Goal: Check status: Check status

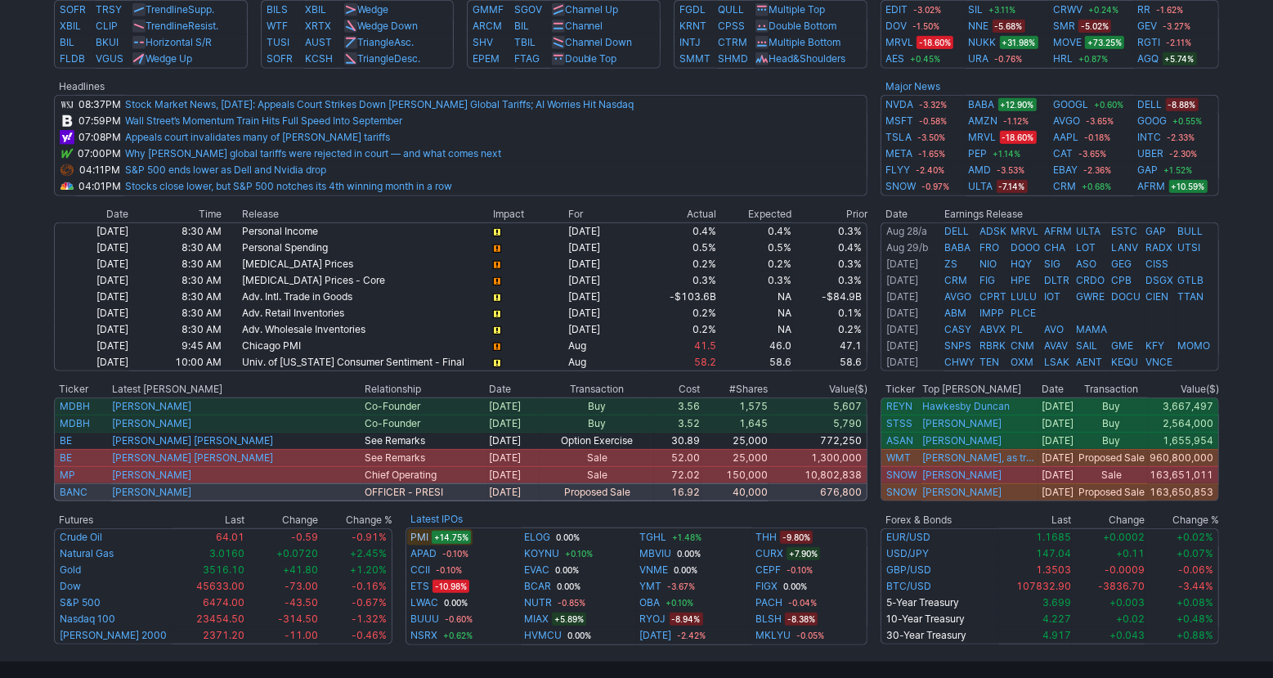
scroll to position [768, 0]
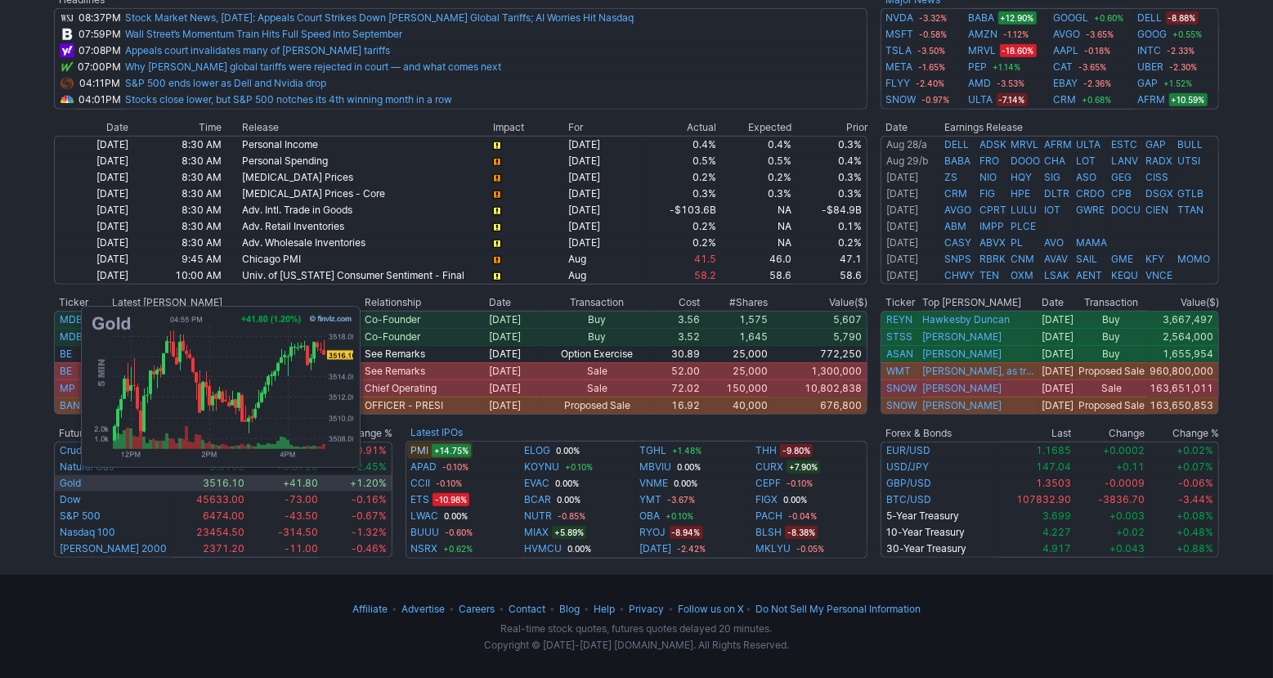
click at [73, 486] on link "Gold" at bounding box center [70, 483] width 21 height 12
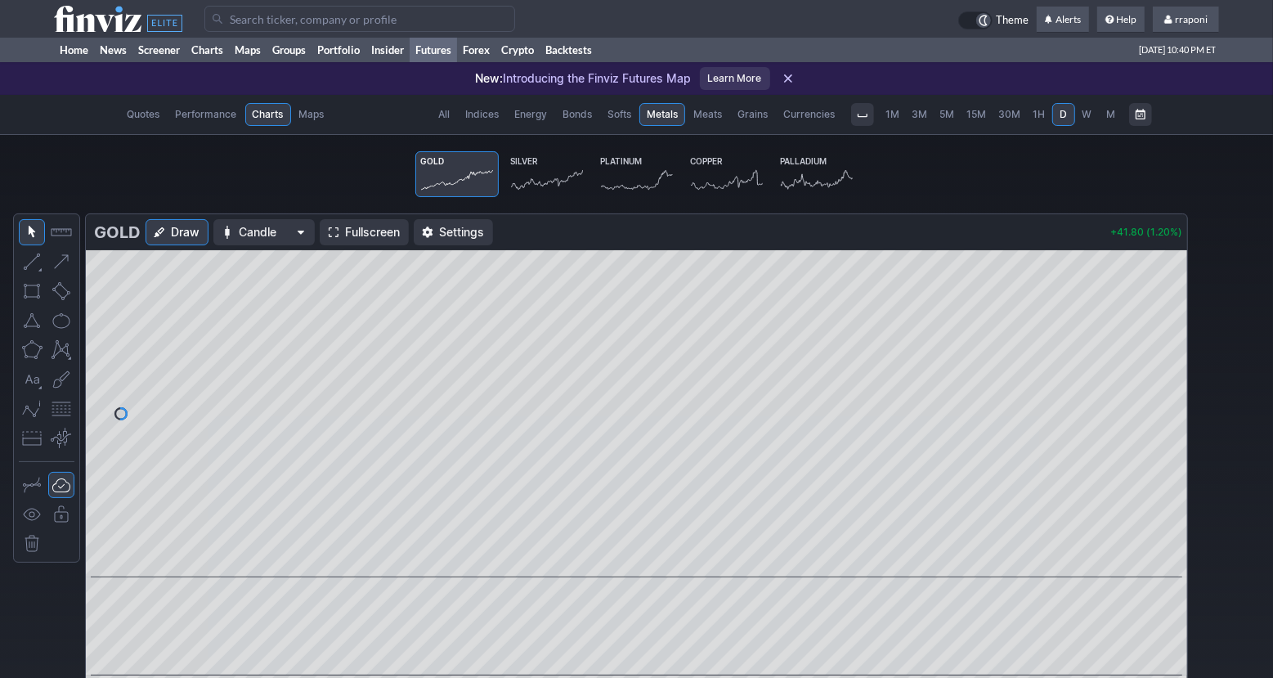
click at [542, 161] on link "Silver" at bounding box center [546, 174] width 83 height 46
click at [447, 169] on icon at bounding box center [457, 179] width 72 height 23
click at [79, 47] on link "Home" at bounding box center [74, 50] width 40 height 25
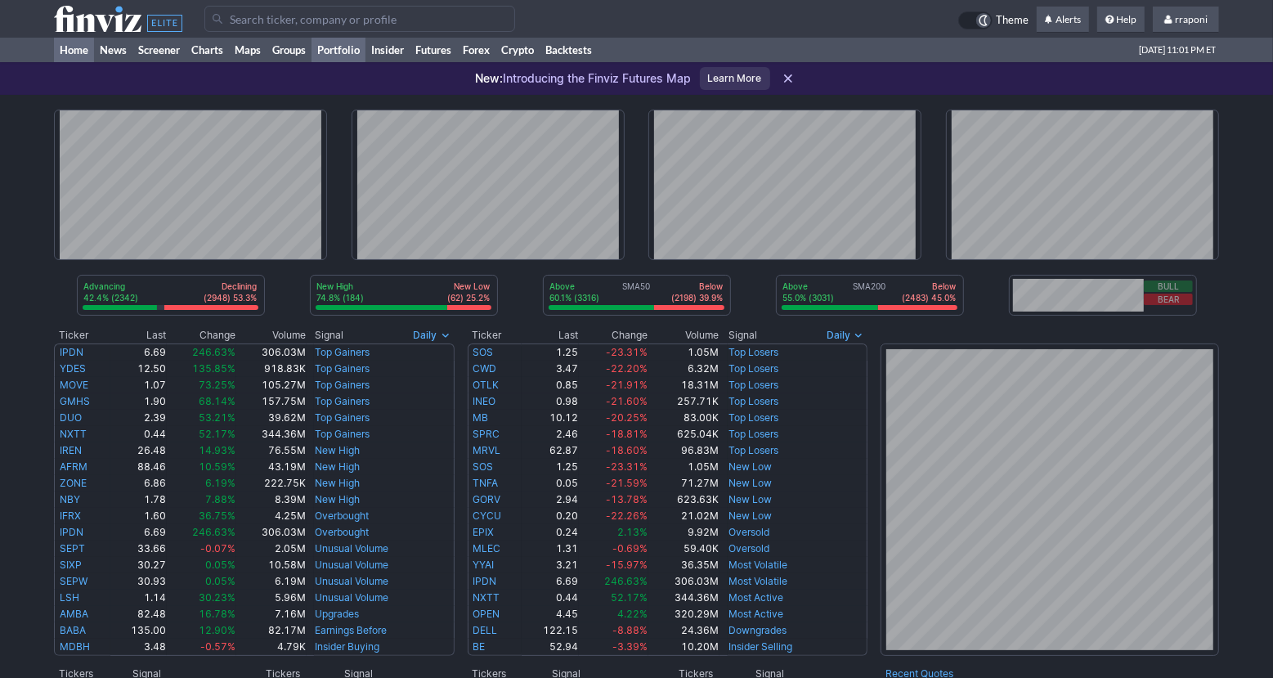
click at [358, 49] on link "Portfolio" at bounding box center [338, 50] width 54 height 25
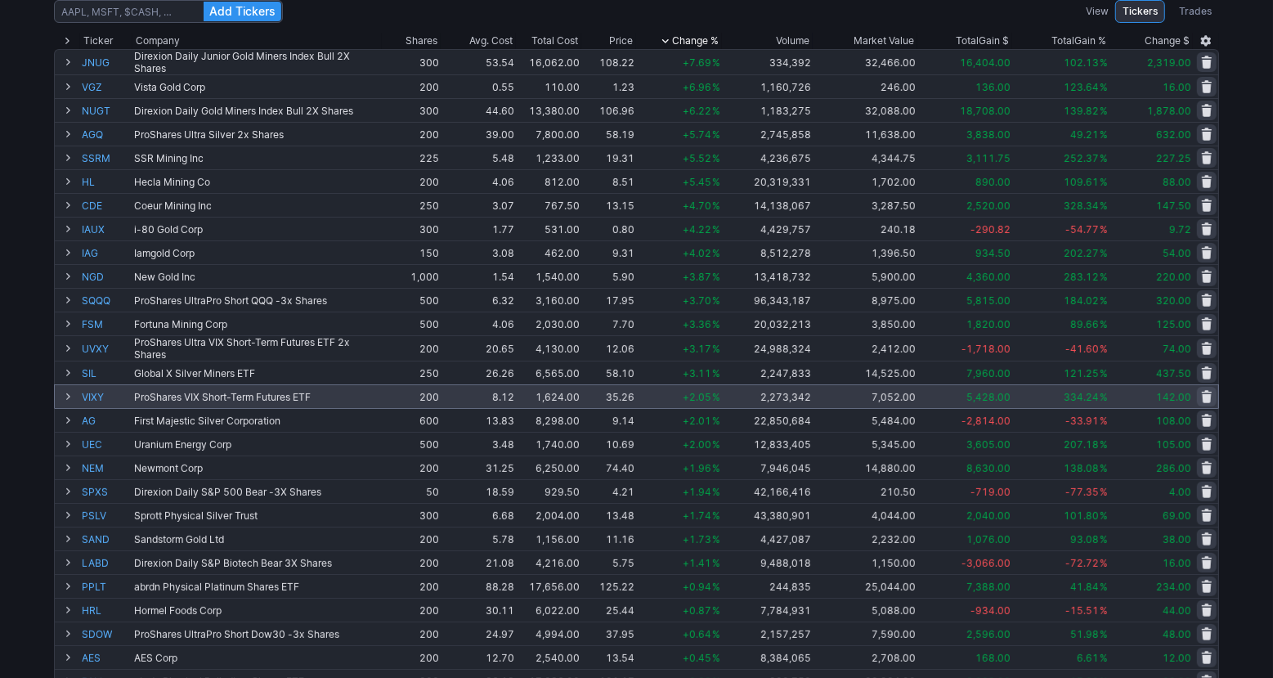
scroll to position [55, 0]
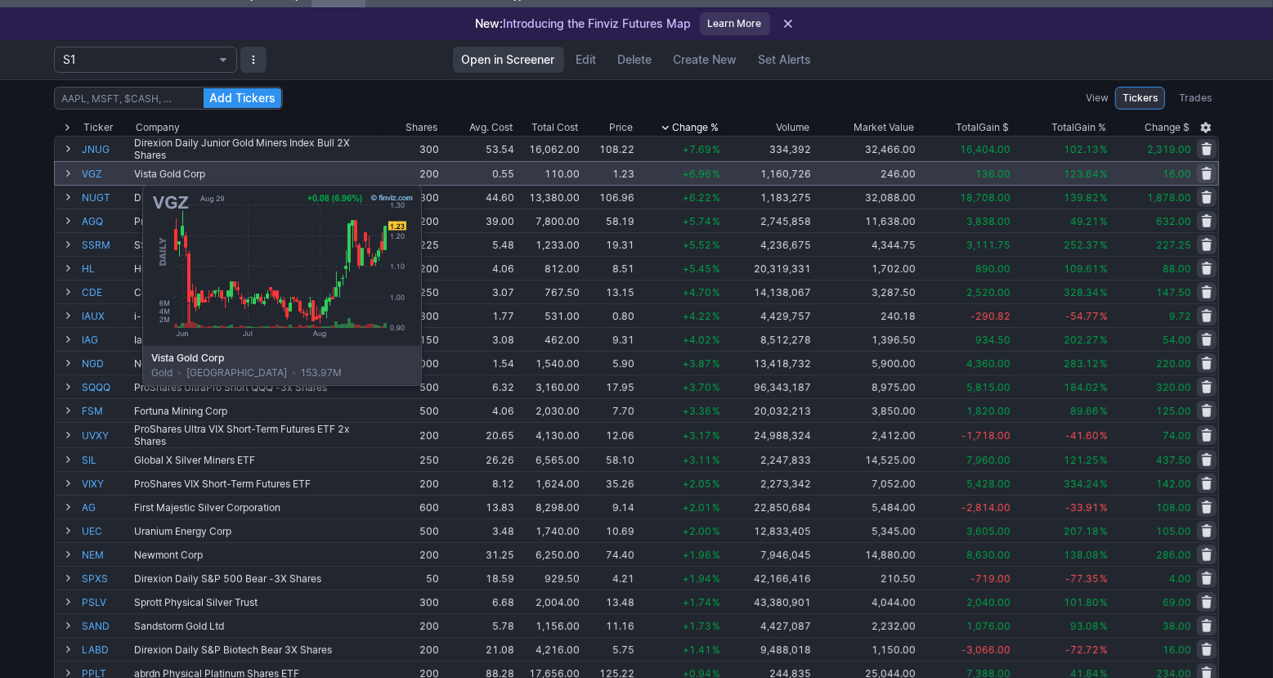
click at [101, 176] on link "VGZ" at bounding box center [106, 173] width 49 height 23
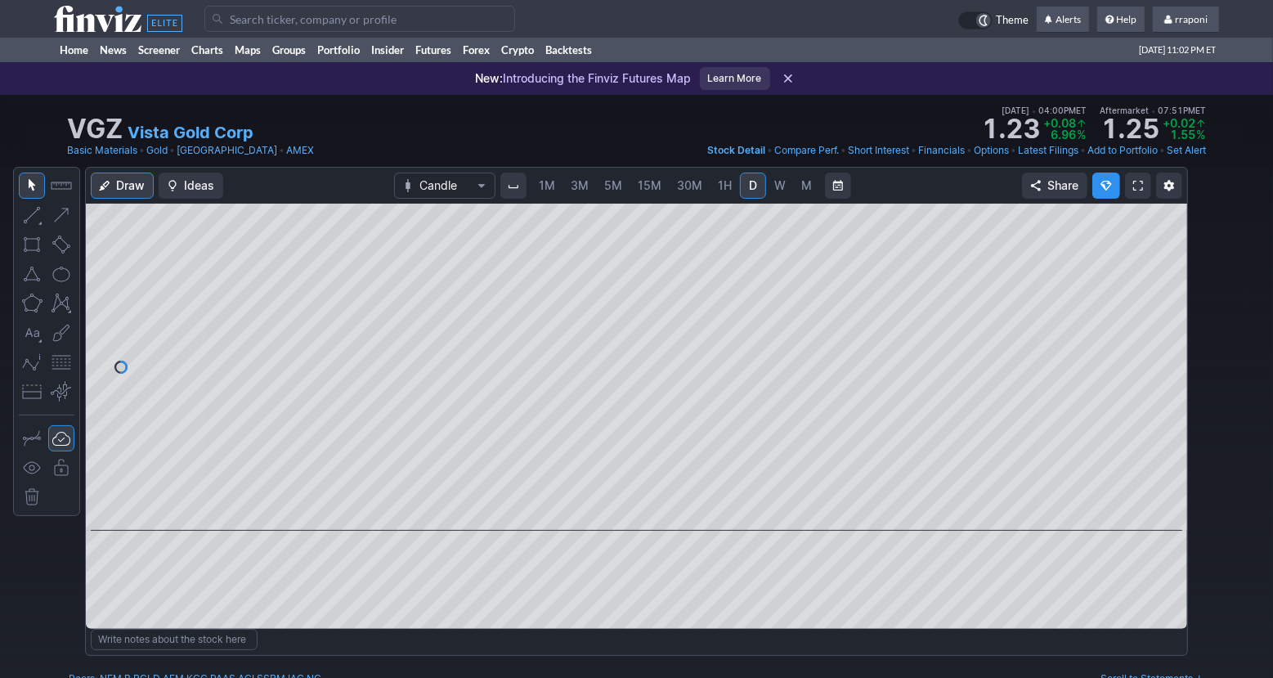
click at [802, 192] on span "M" at bounding box center [806, 185] width 11 height 16
click at [626, 514] on button at bounding box center [621, 508] width 23 height 20
click at [624, 512] on span at bounding box center [621, 507] width 21 height 13
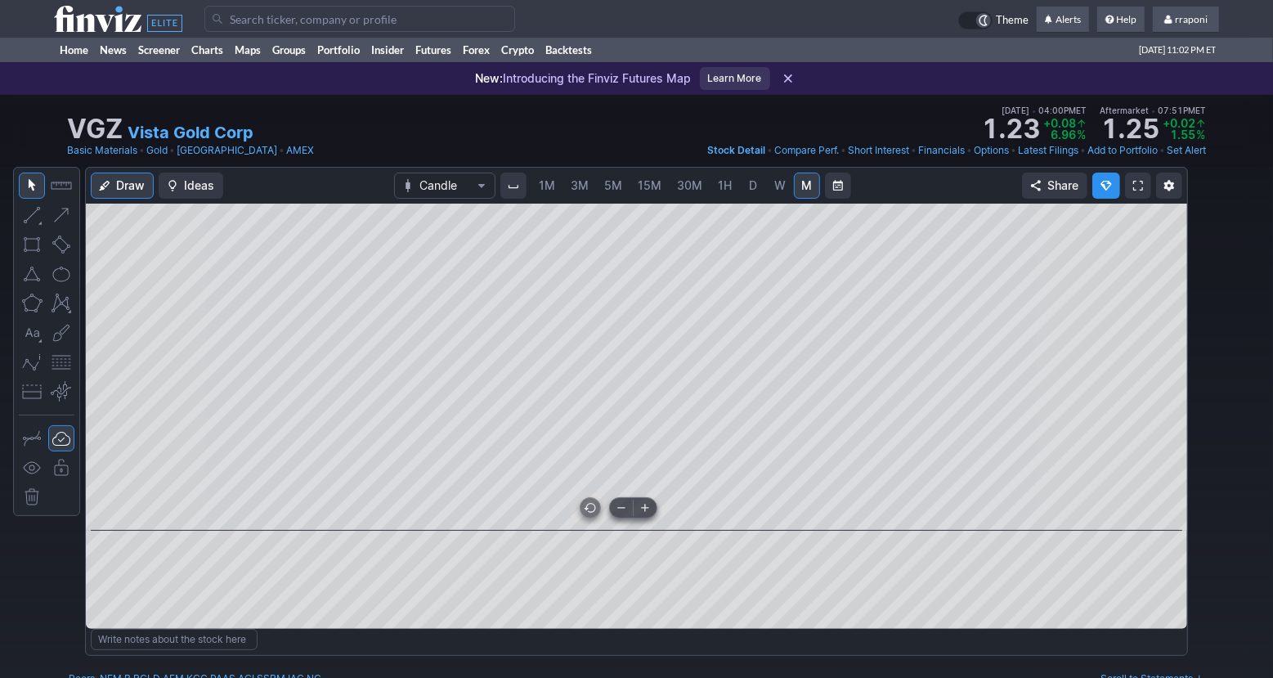
click at [624, 512] on span at bounding box center [621, 507] width 21 height 13
click at [333, 42] on link "Portfolio" at bounding box center [338, 50] width 54 height 25
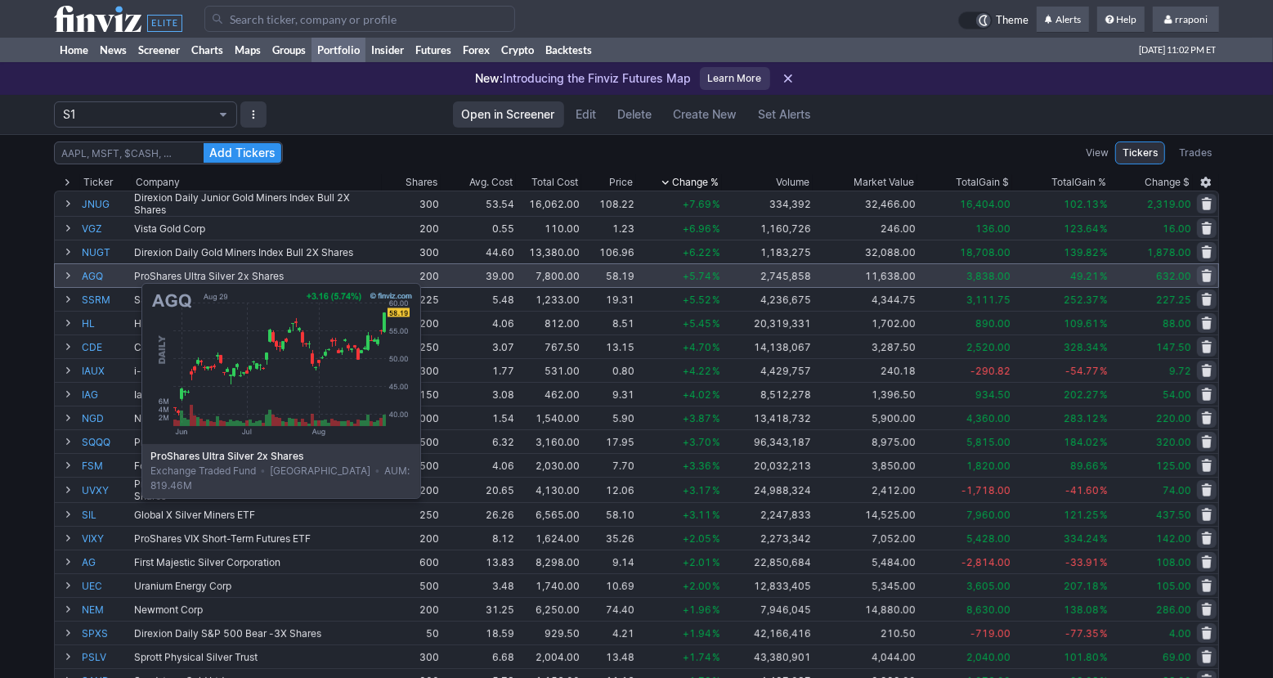
click at [101, 275] on link "AGQ" at bounding box center [106, 275] width 49 height 23
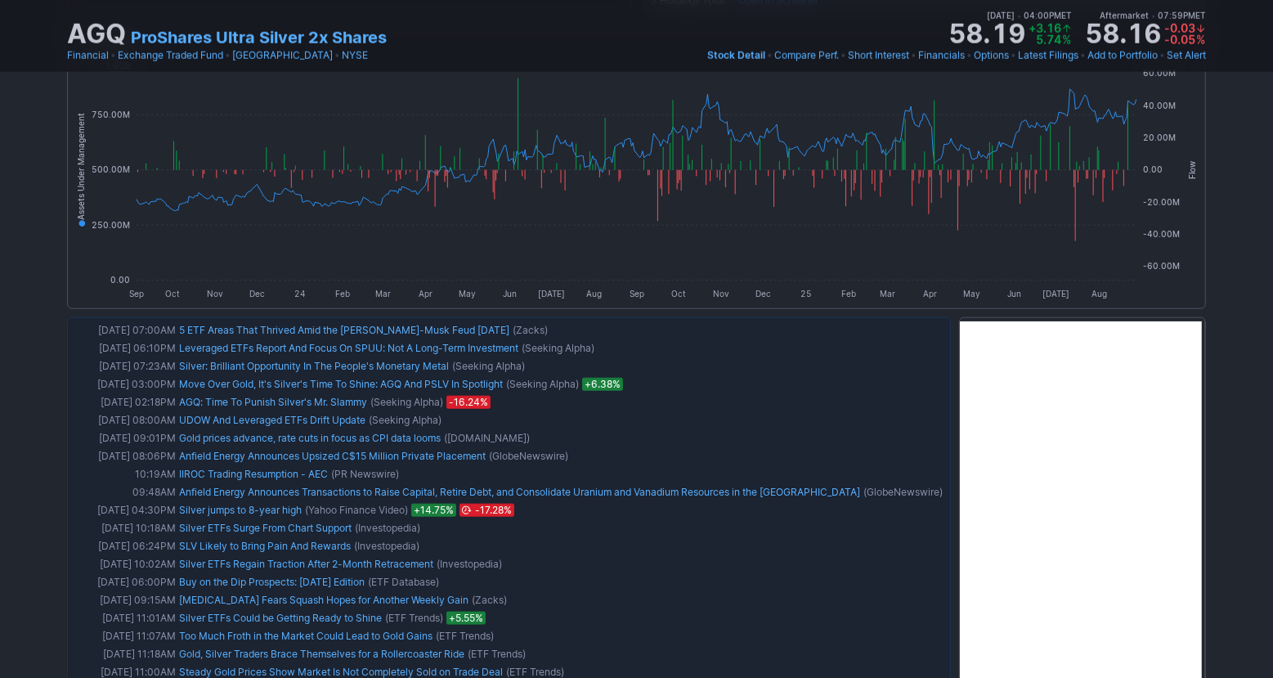
scroll to position [1178, 0]
click at [1239, 517] on div "AGQ ProShares Ultra Silver 2x Shares Last Close Aug 29 • 04:00PM ET 58.19 Dolla…" at bounding box center [636, 657] width 1273 height 3480
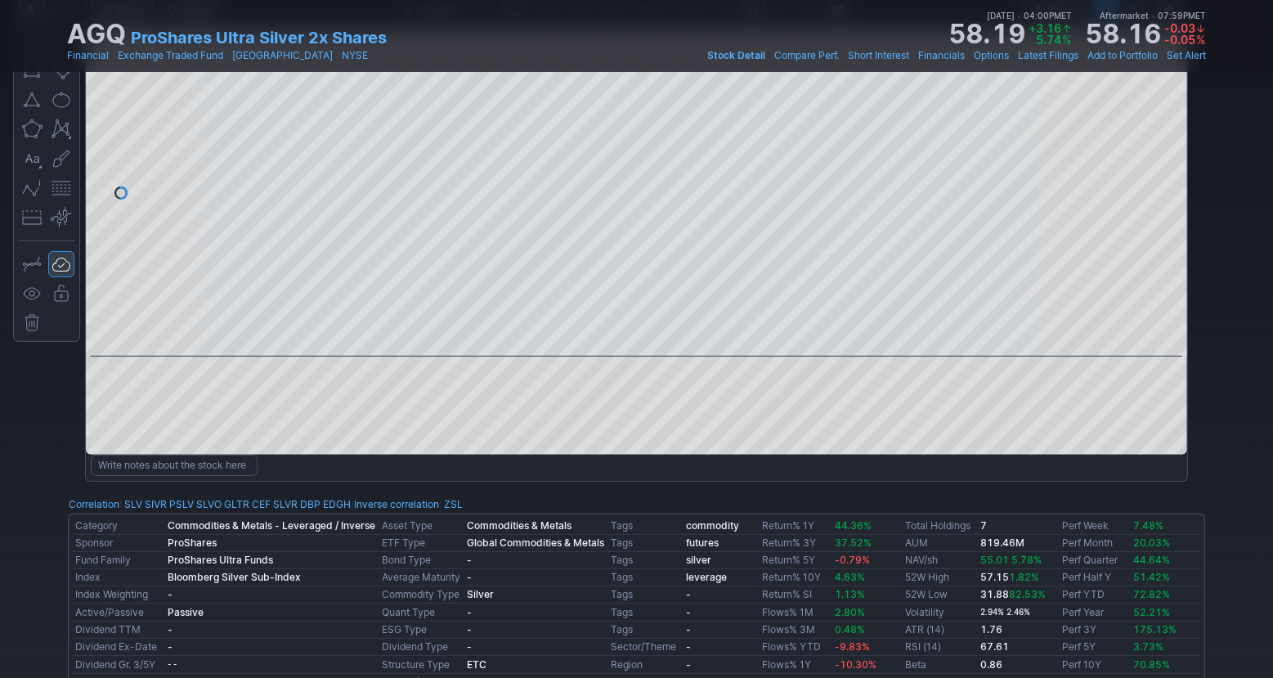
scroll to position [0, 0]
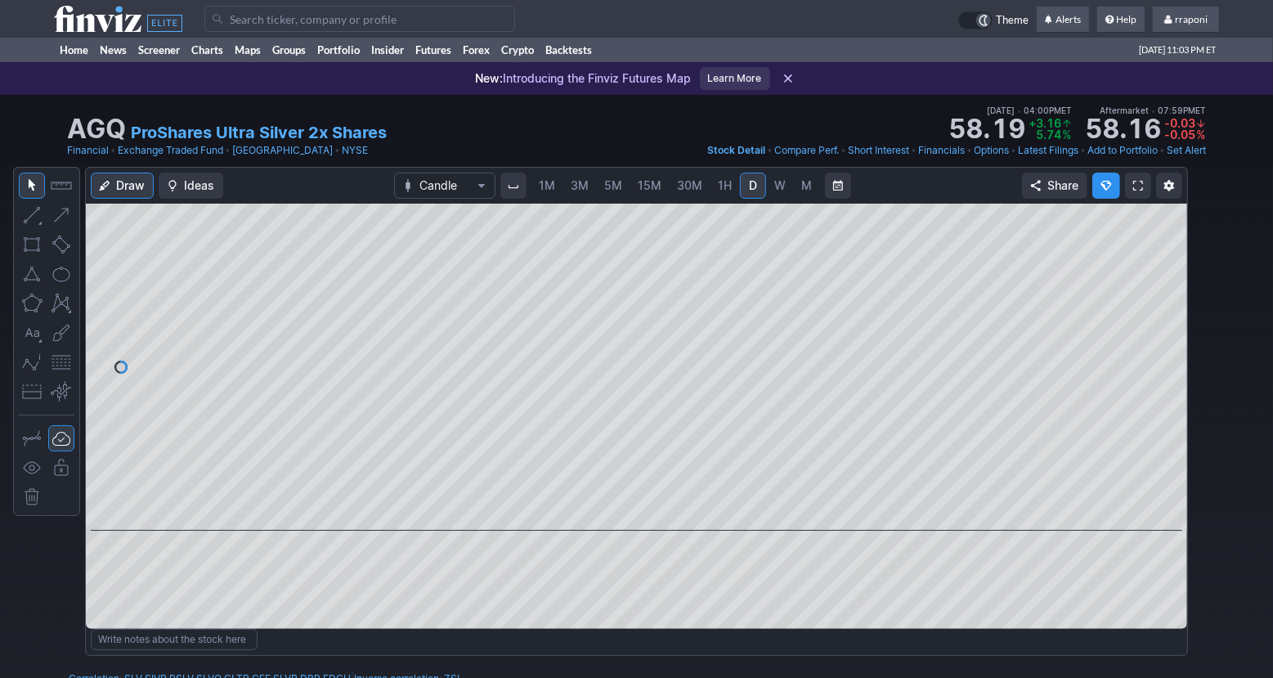
click at [805, 192] on span "M" at bounding box center [806, 185] width 11 height 16
click at [336, 46] on link "Portfolio" at bounding box center [338, 50] width 54 height 25
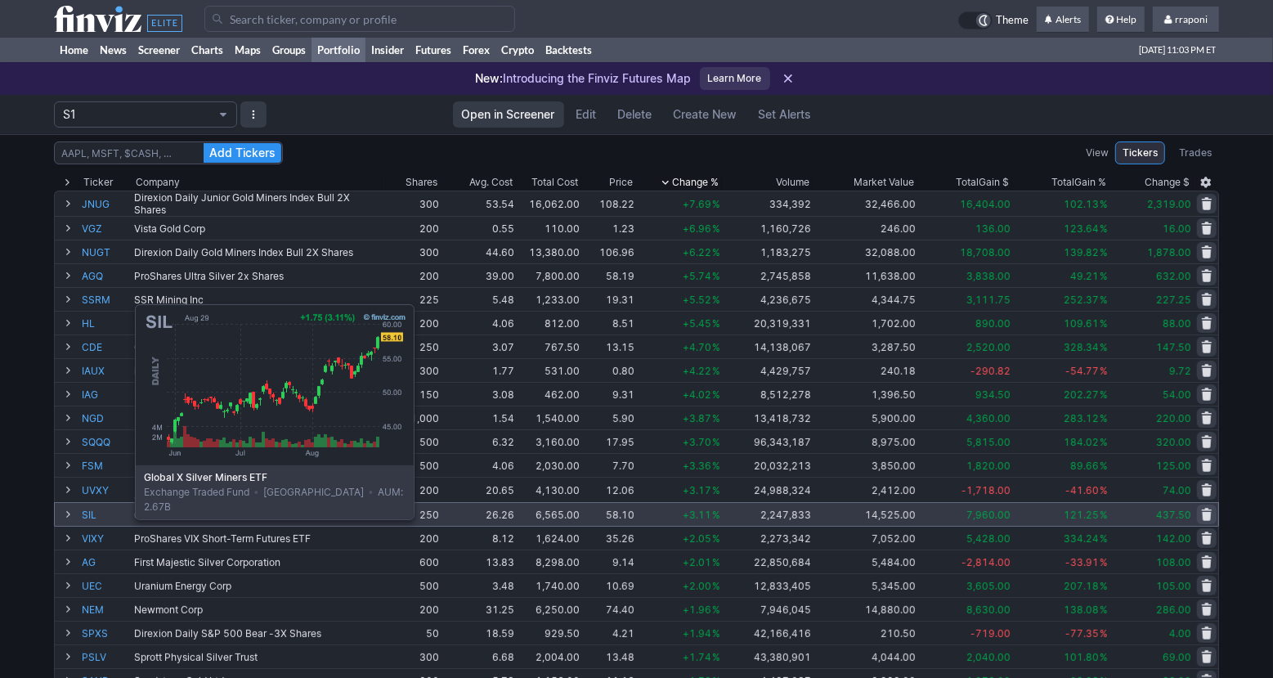
click at [94, 517] on link "SIL" at bounding box center [106, 514] width 49 height 23
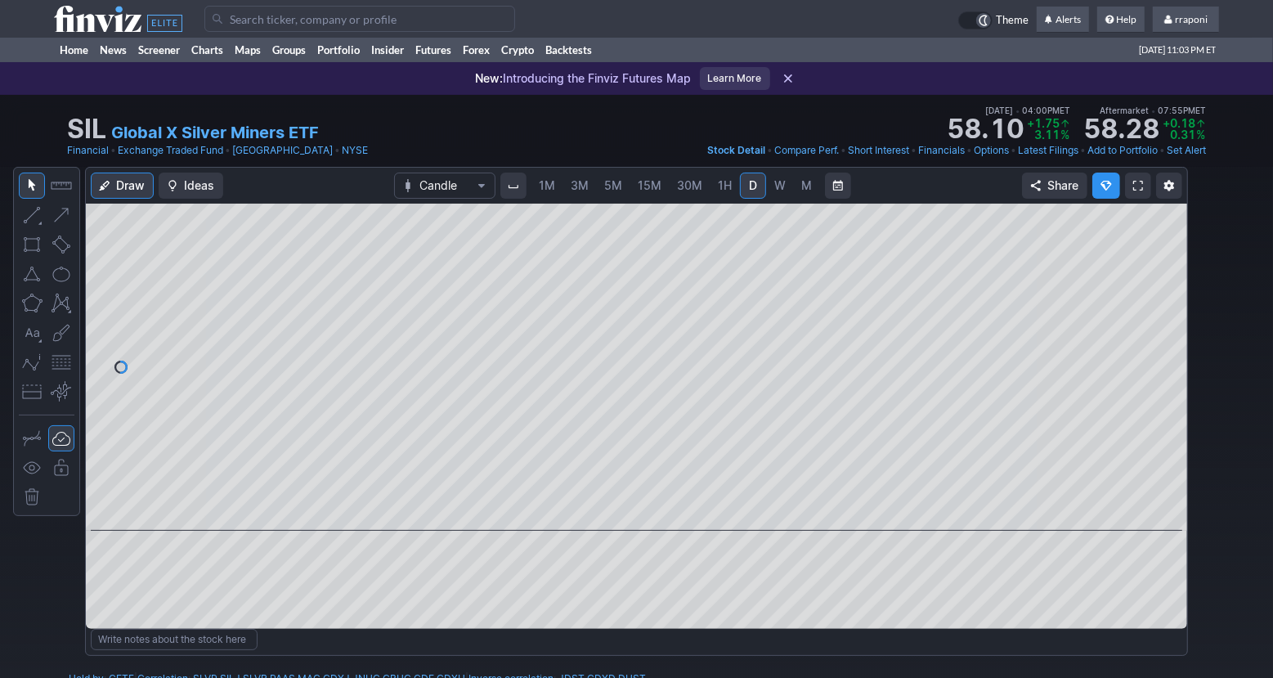
click at [803, 190] on span "M" at bounding box center [806, 185] width 11 height 14
click at [629, 508] on span at bounding box center [621, 507] width 21 height 13
click at [625, 508] on span at bounding box center [621, 507] width 21 height 13
click at [362, 59] on link "Portfolio" at bounding box center [338, 50] width 54 height 25
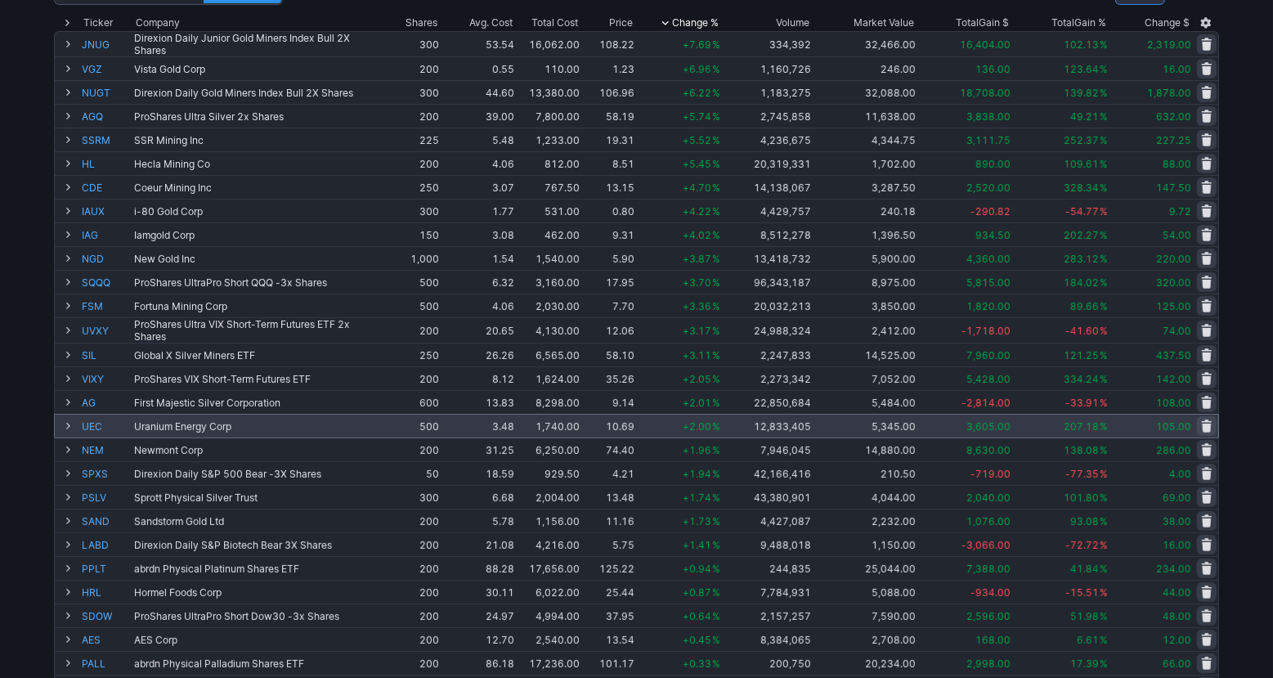
scroll to position [168, 0]
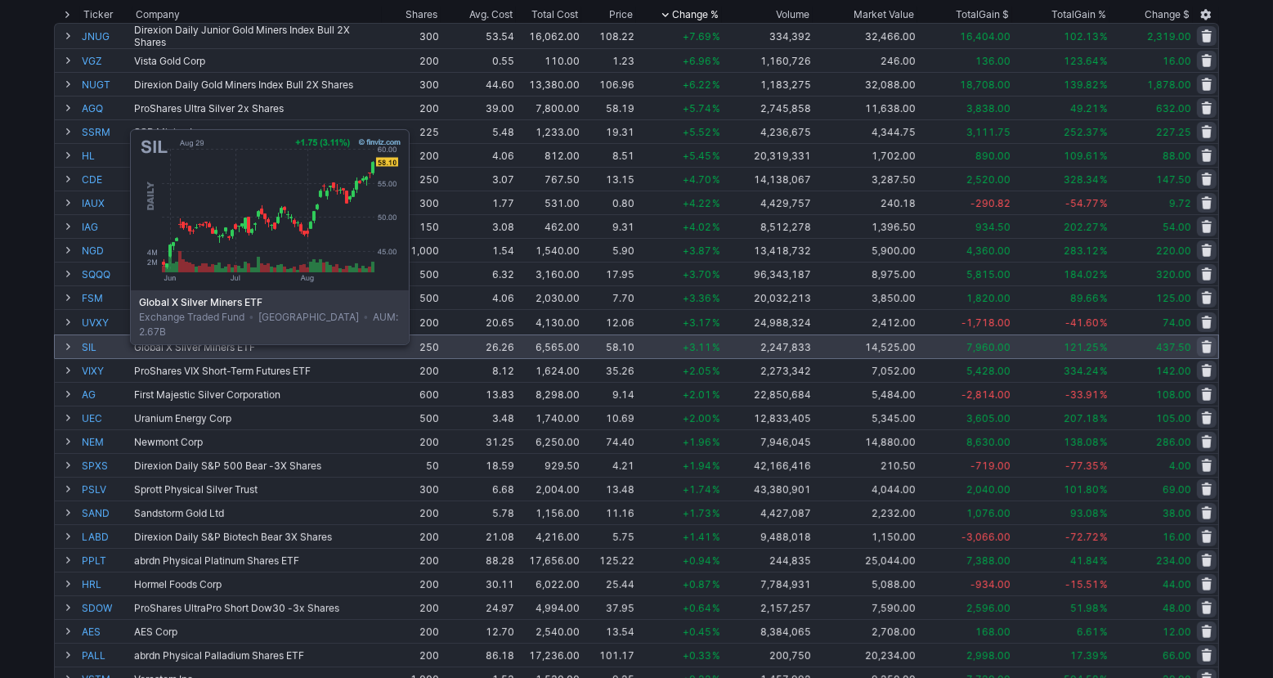
click at [89, 341] on link "SIL" at bounding box center [106, 346] width 49 height 23
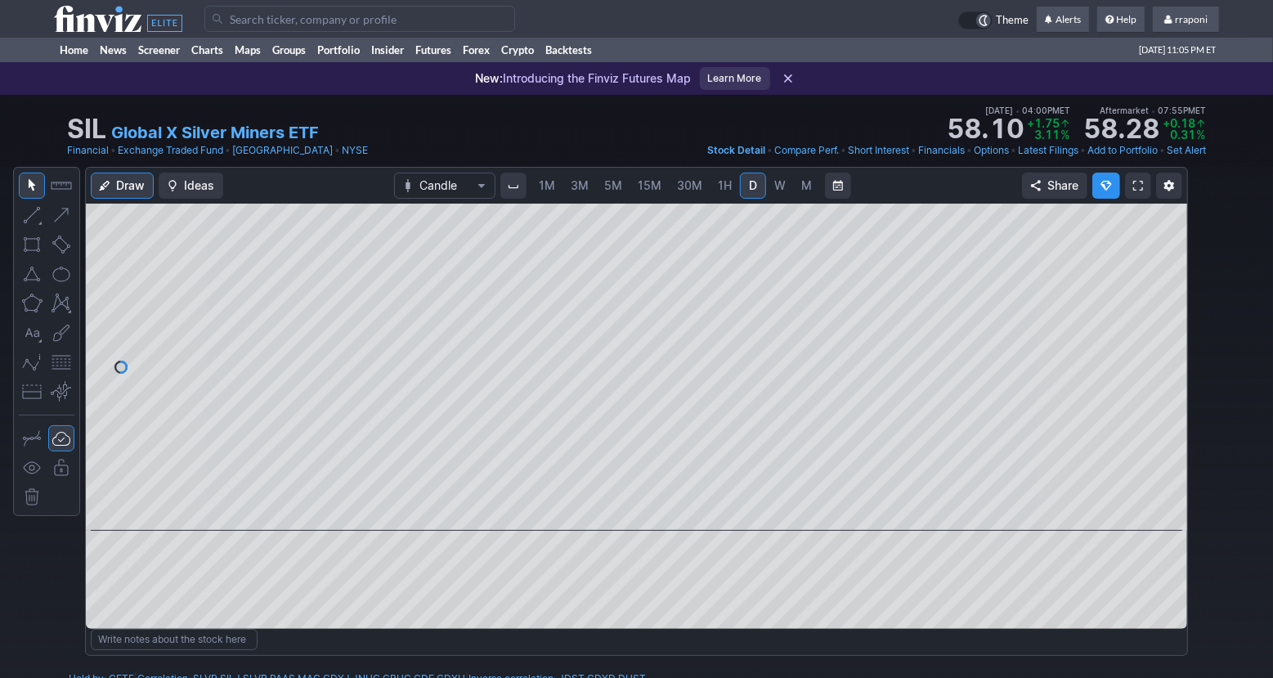
click at [808, 192] on span "M" at bounding box center [806, 185] width 11 height 16
click at [332, 51] on link "Portfolio" at bounding box center [338, 50] width 54 height 25
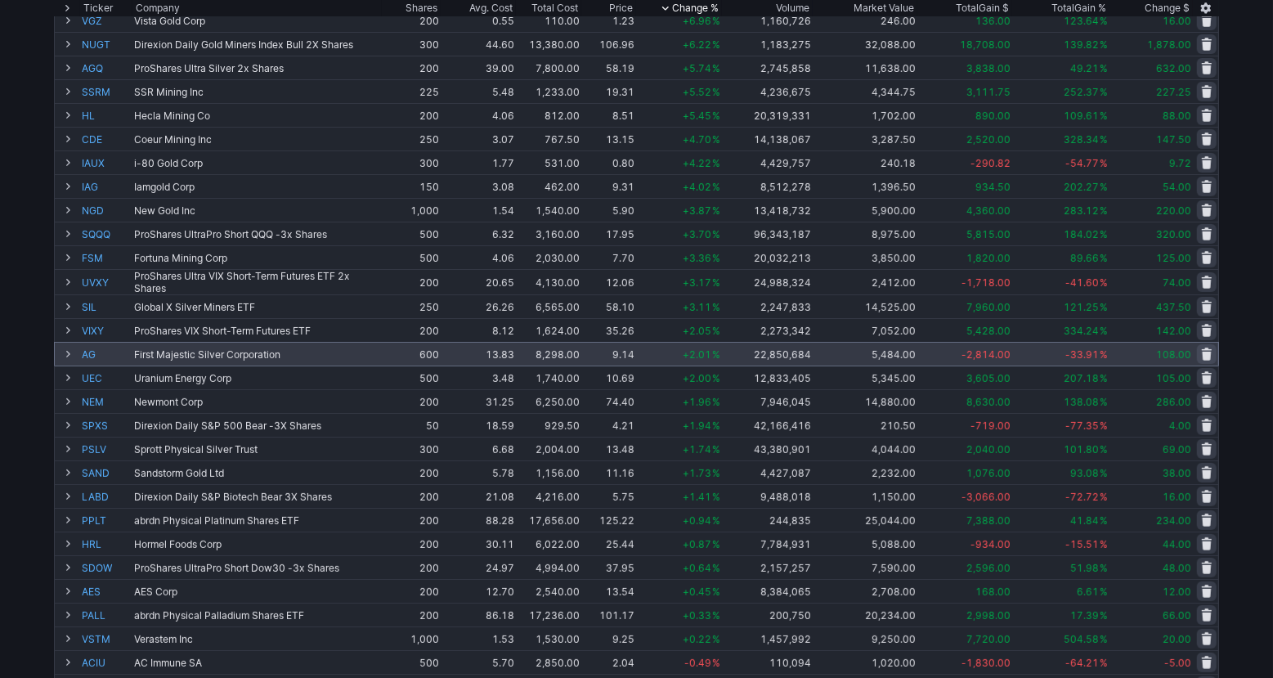
scroll to position [208, 0]
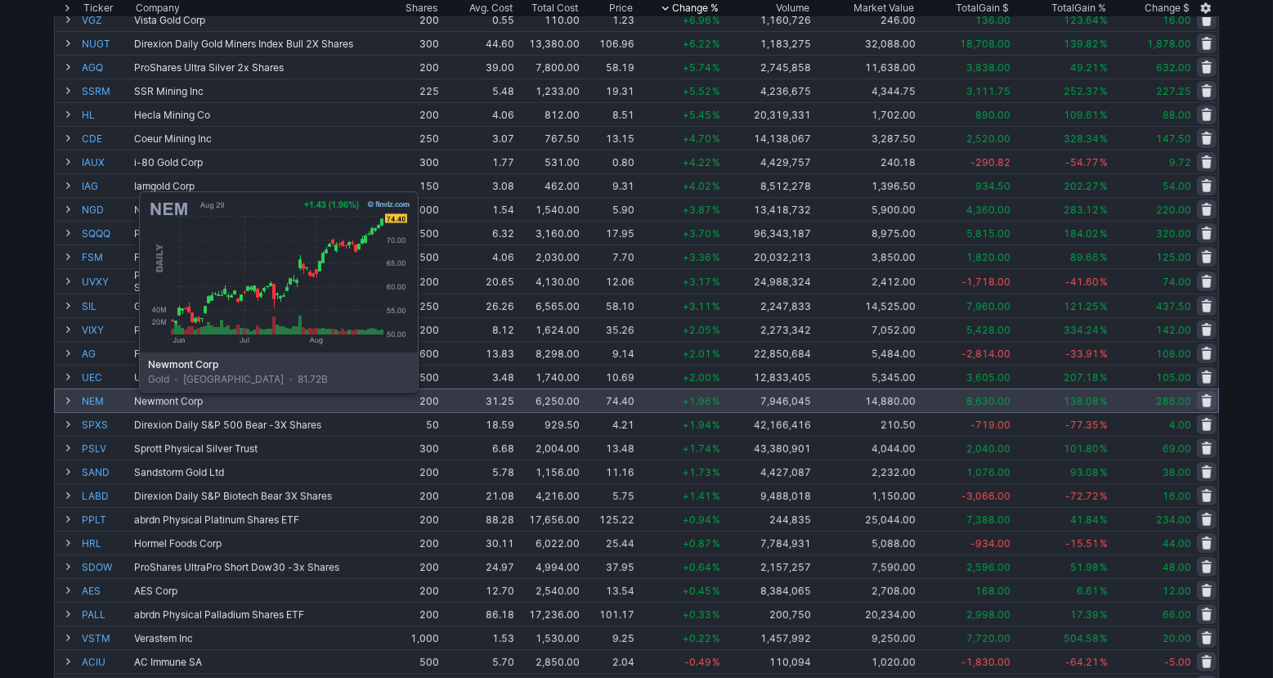
click at [98, 404] on link "NEM" at bounding box center [106, 400] width 49 height 23
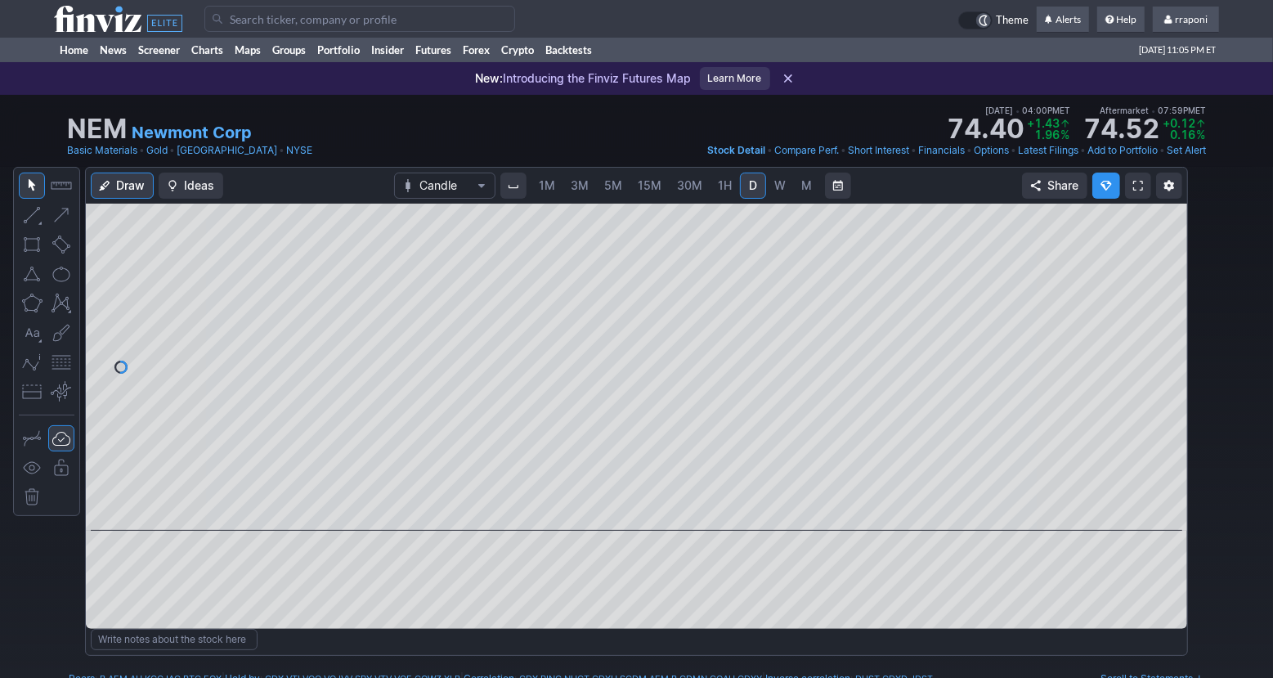
click at [806, 193] on span "M" at bounding box center [806, 185] width 11 height 16
click at [351, 46] on link "Portfolio" at bounding box center [338, 50] width 54 height 25
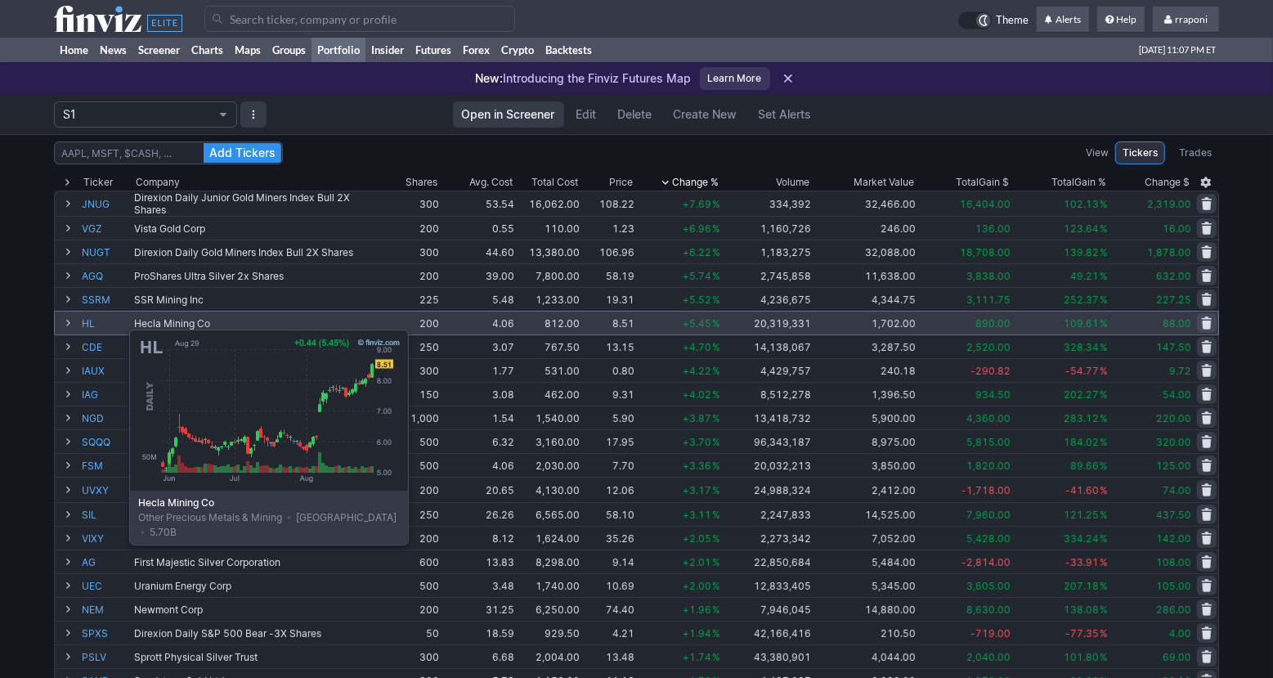
click at [88, 321] on link "HL" at bounding box center [106, 322] width 49 height 23
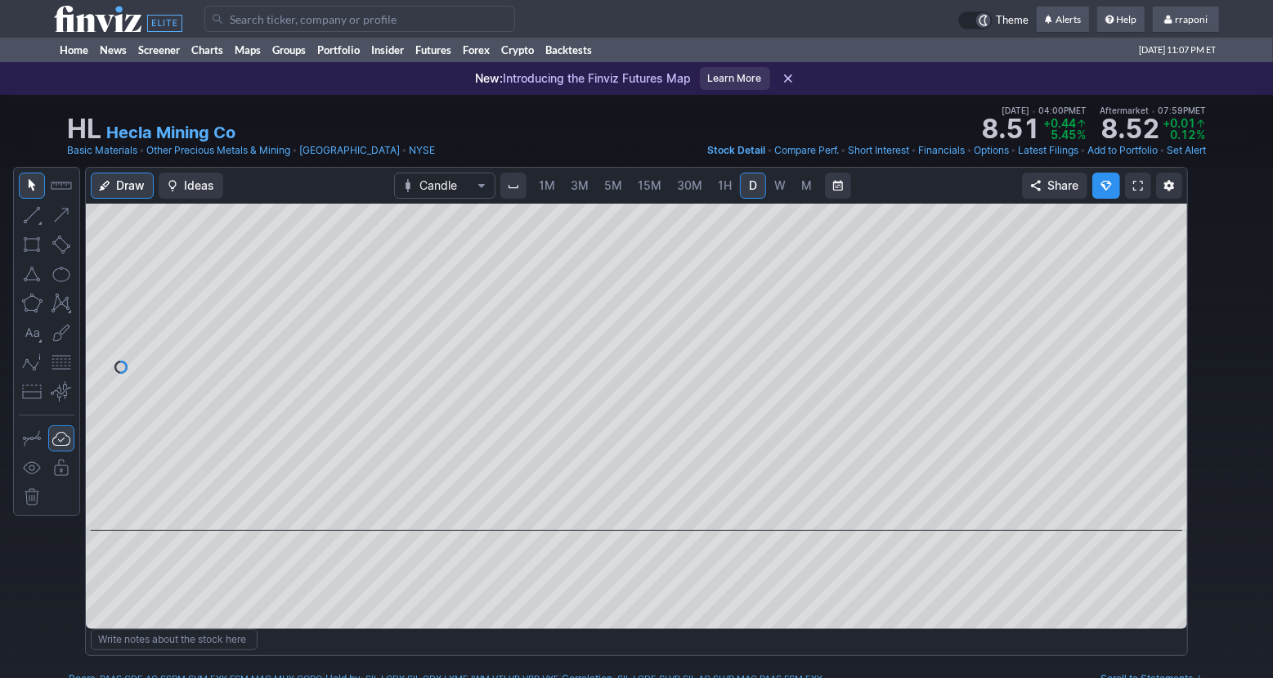
click at [807, 194] on link "M" at bounding box center [807, 185] width 26 height 26
click at [617, 511] on span at bounding box center [621, 507] width 21 height 13
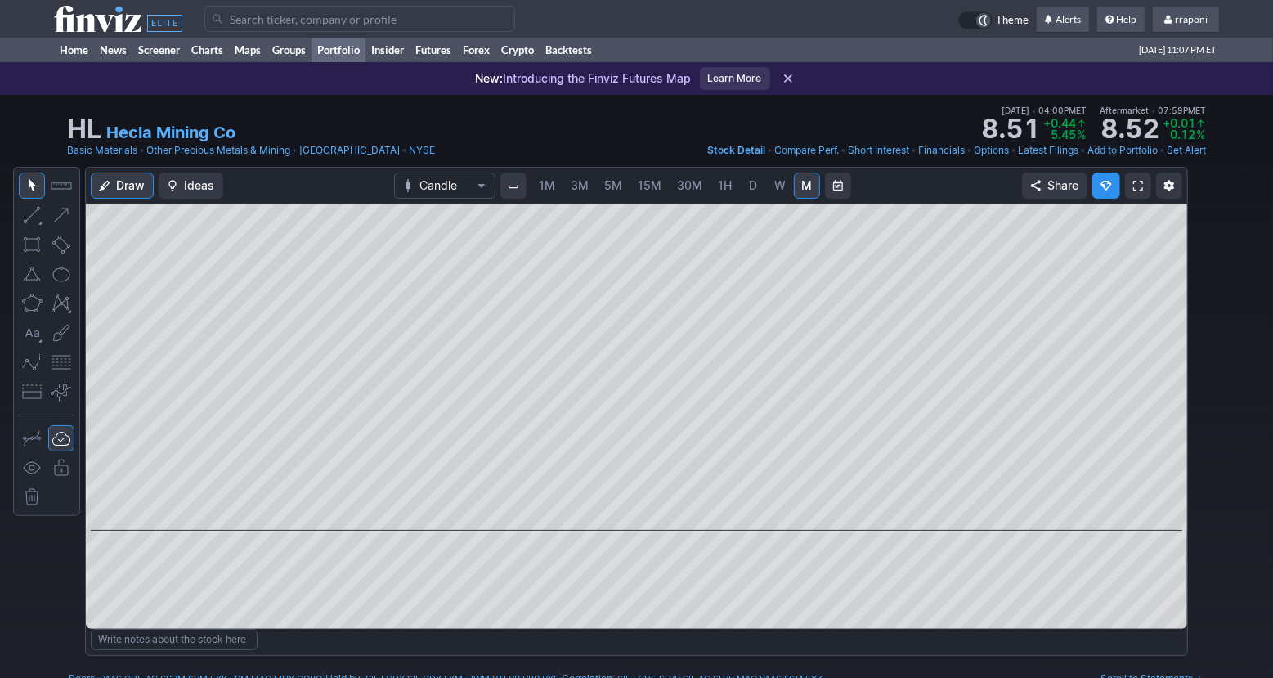
click at [333, 53] on link "Portfolio" at bounding box center [338, 50] width 54 height 25
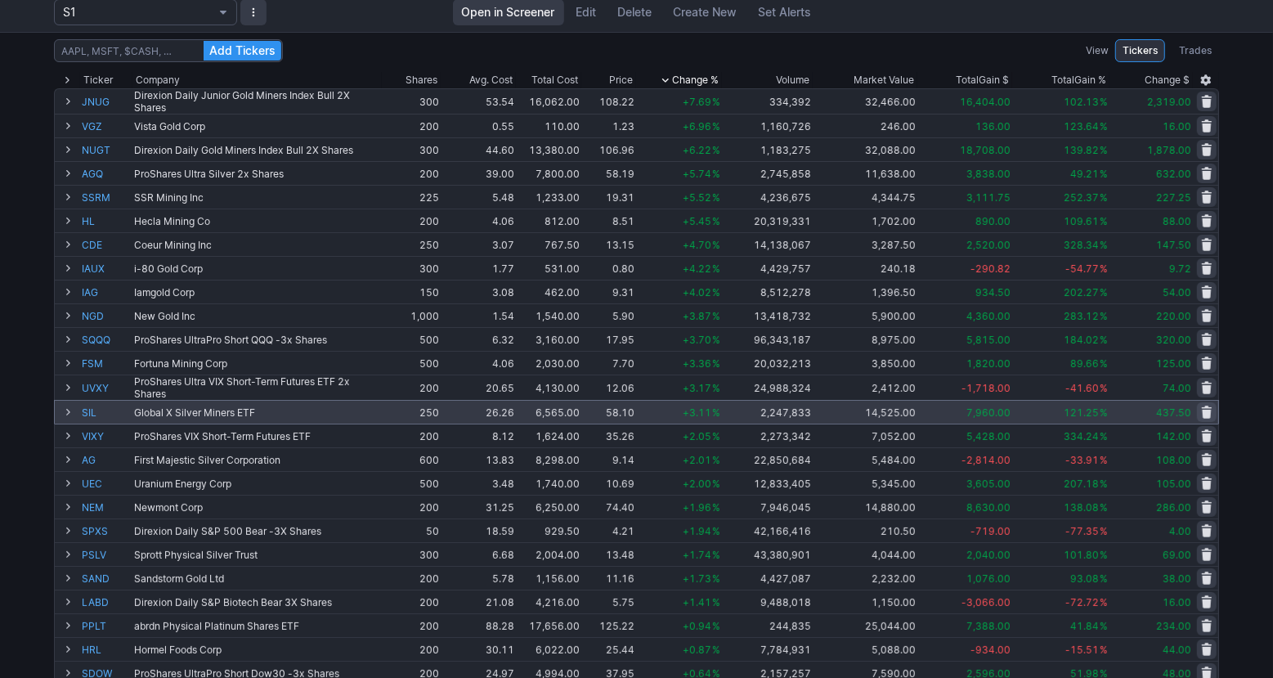
scroll to position [105, 0]
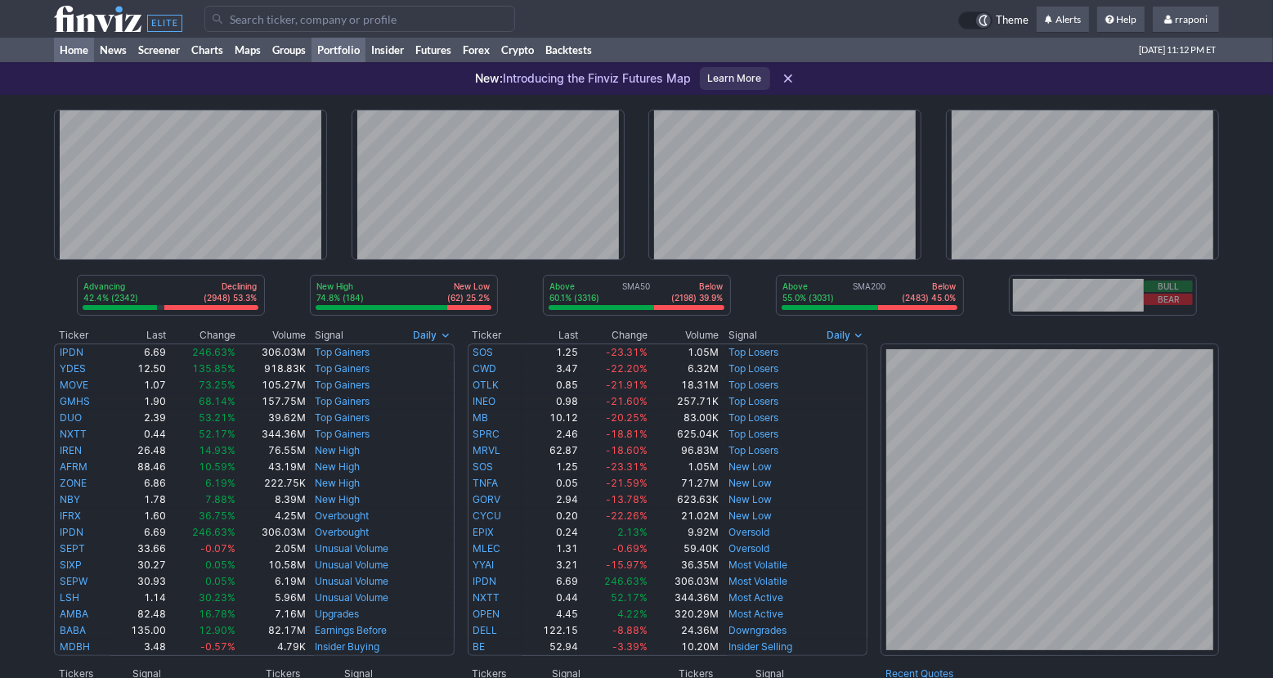
click at [365, 48] on link "Portfolio" at bounding box center [338, 50] width 54 height 25
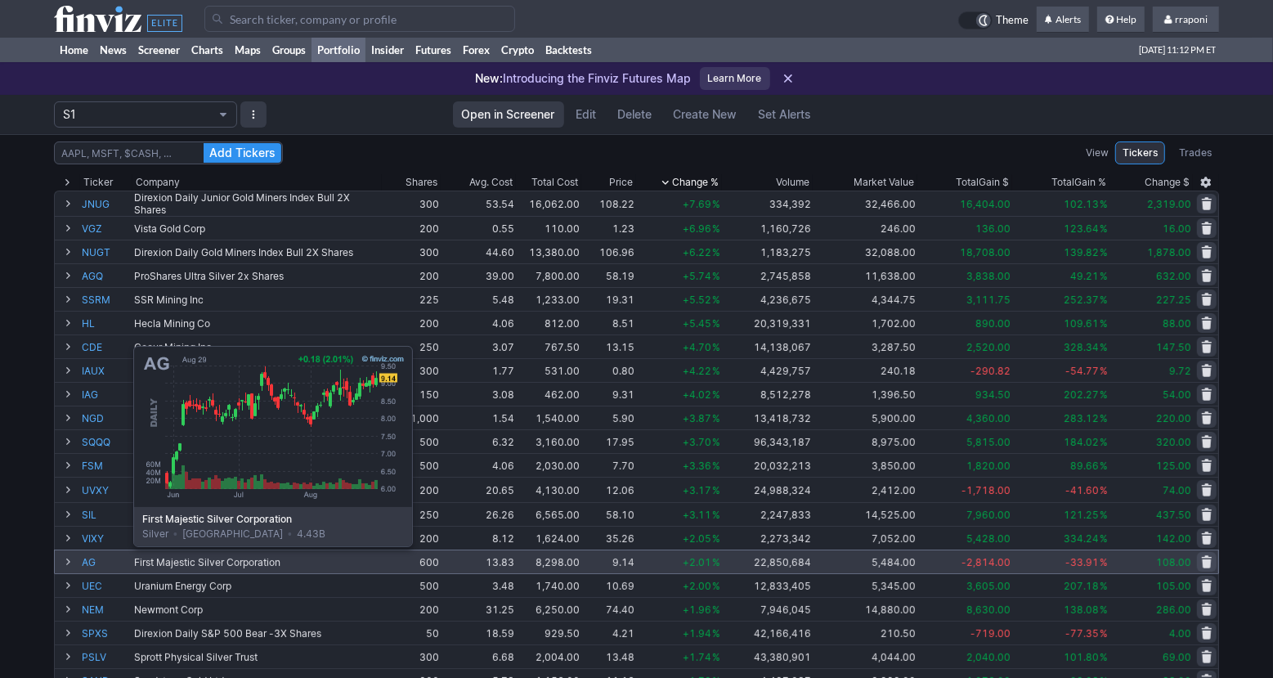
click at [92, 558] on link "AG" at bounding box center [106, 561] width 49 height 23
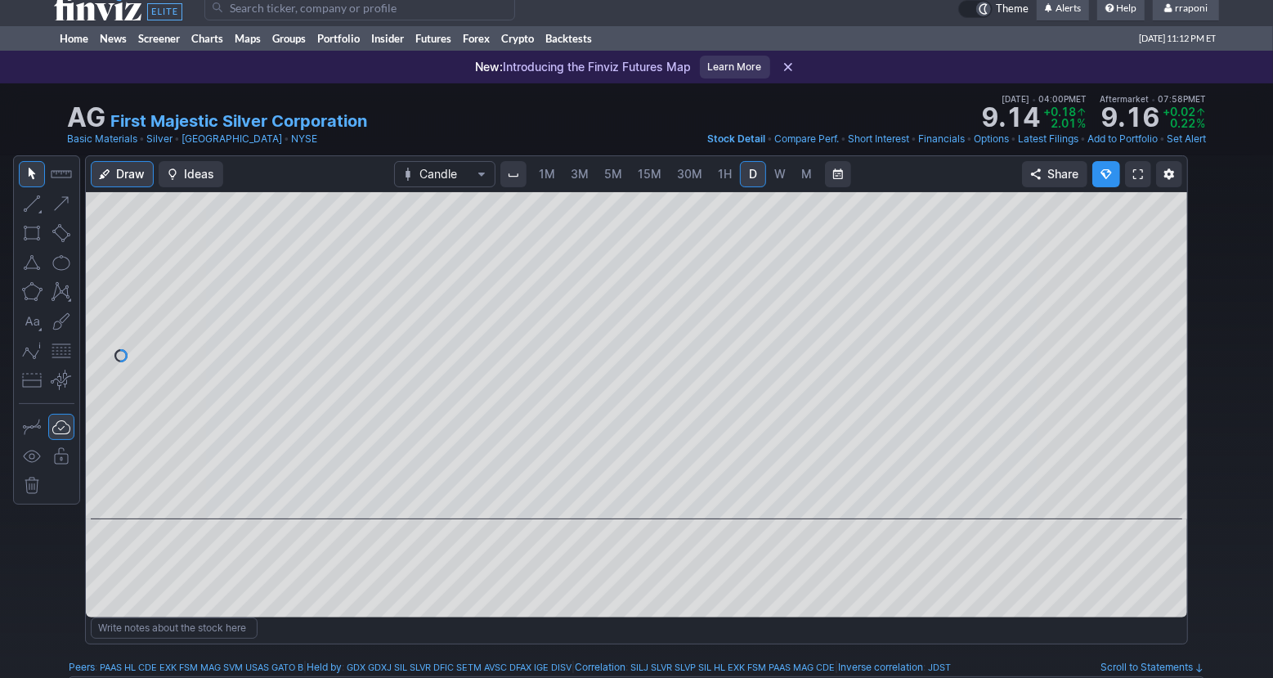
scroll to position [15, 0]
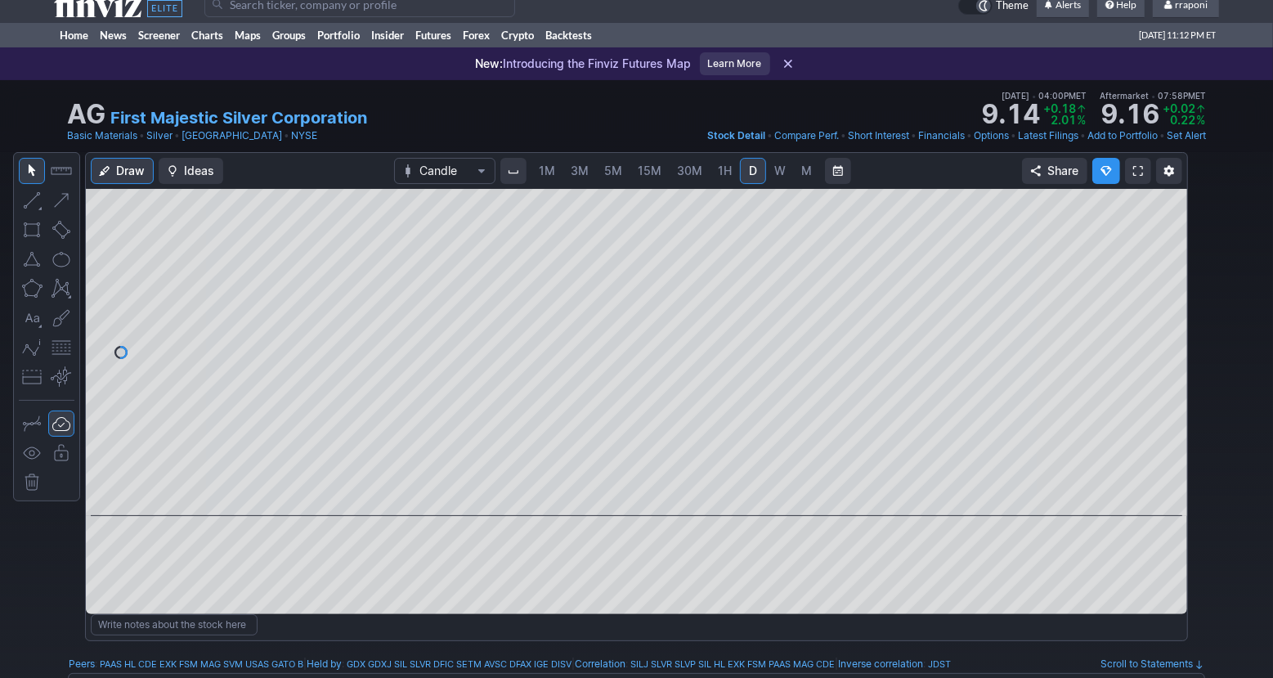
click at [783, 181] on link "W" at bounding box center [780, 171] width 26 height 26
click at [798, 178] on link "M" at bounding box center [807, 171] width 26 height 26
click at [624, 495] on span at bounding box center [621, 492] width 21 height 13
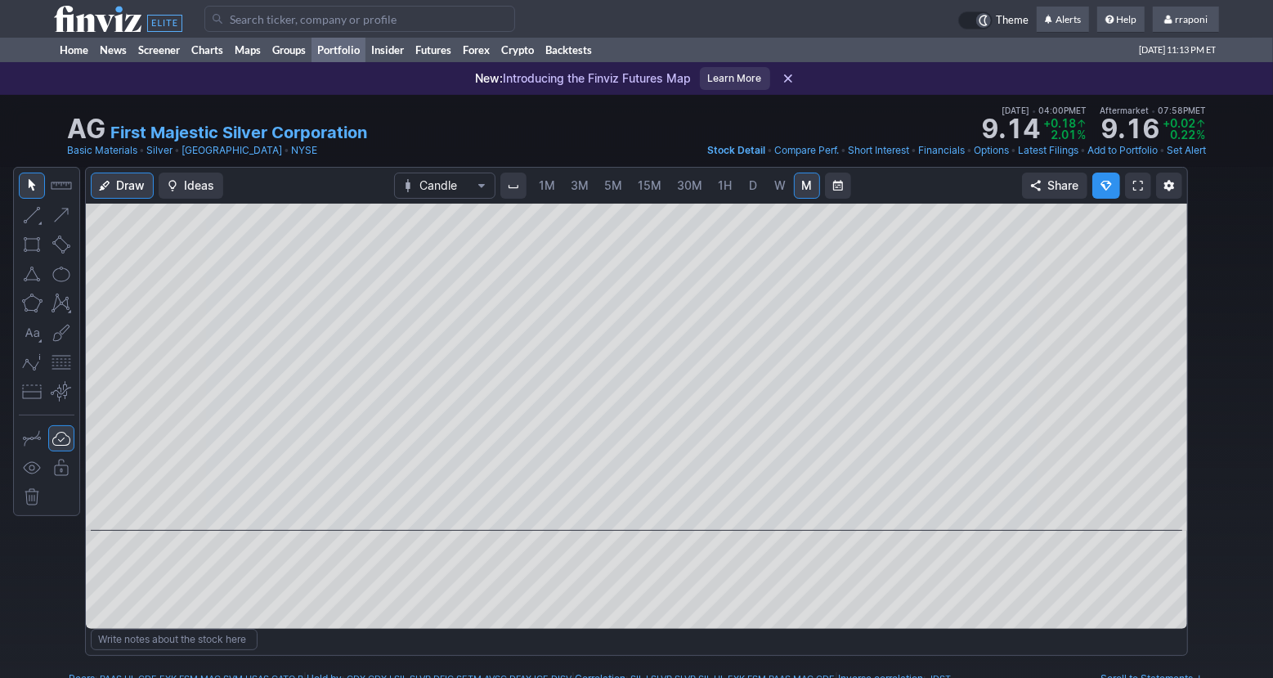
click at [339, 42] on link "Portfolio" at bounding box center [338, 50] width 54 height 25
